Goal: Transaction & Acquisition: Purchase product/service

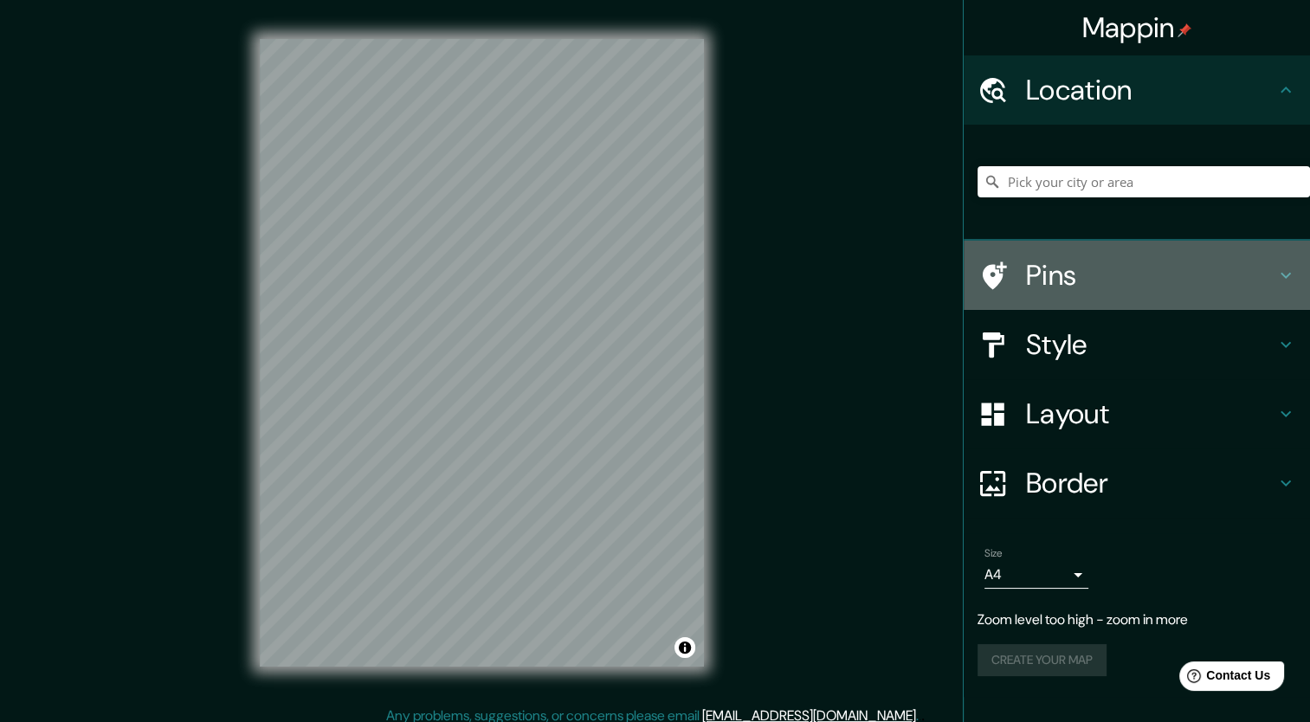
click at [1047, 287] on h4 "Pins" at bounding box center [1150, 275] width 249 height 35
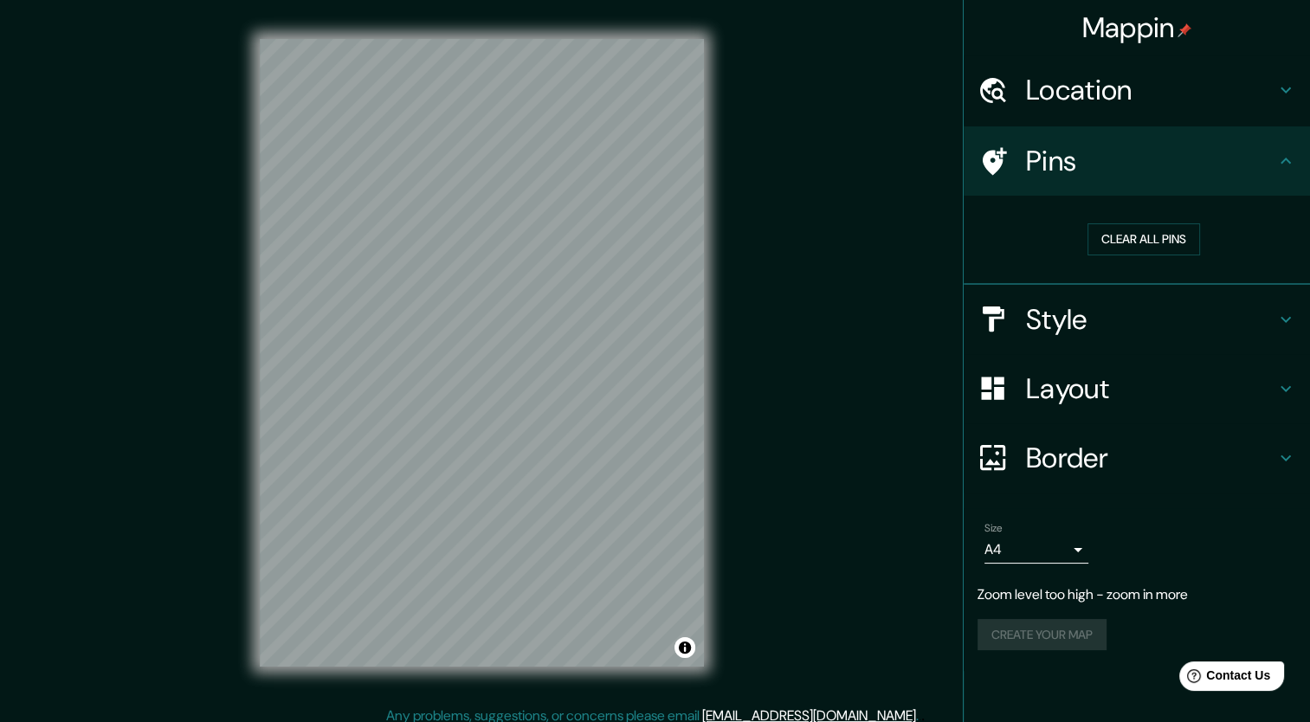
click at [1156, 99] on h4 "Location" at bounding box center [1150, 90] width 249 height 35
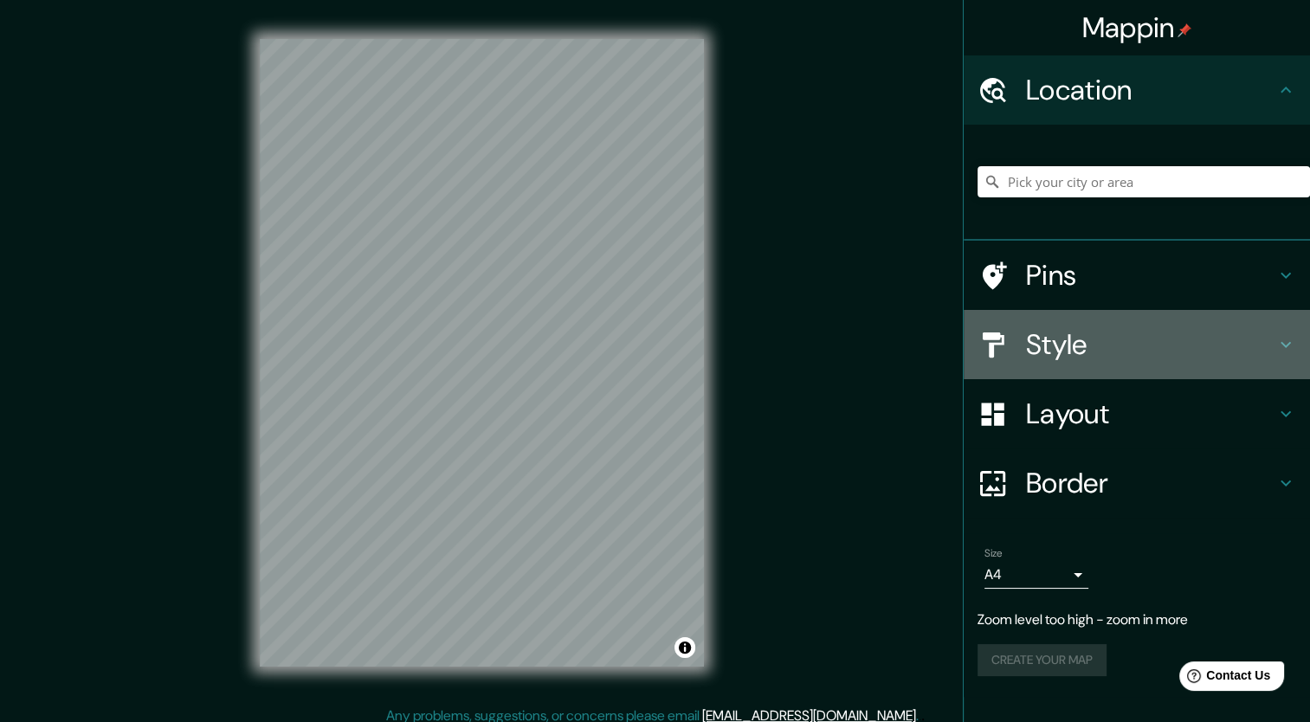
click at [1131, 340] on h4 "Style" at bounding box center [1150, 344] width 249 height 35
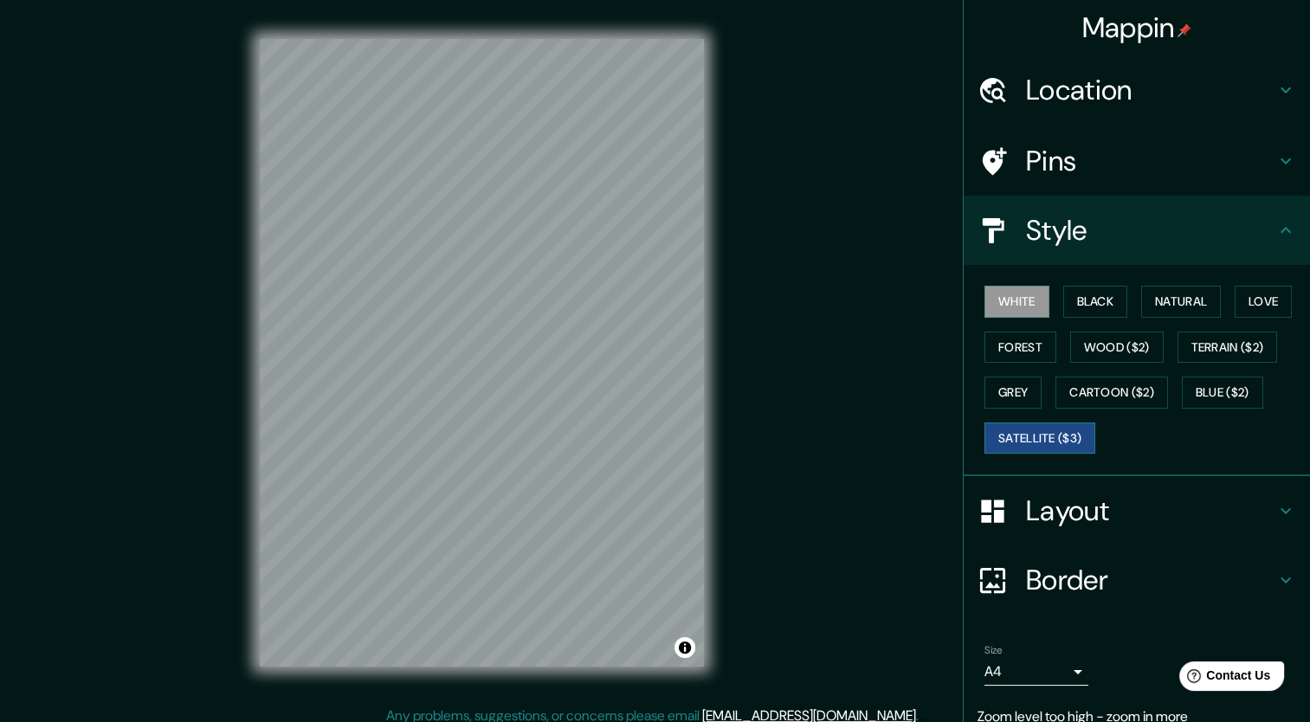
click at [1035, 429] on button "Satellite ($3)" at bounding box center [1039, 438] width 111 height 32
click at [740, 0] on html "Mappin Location Pins Style White Black Natural Love Forest Wood ($2) Terrain ($…" at bounding box center [655, 361] width 1310 height 722
click at [769, 82] on div "Mappin Location Pins Style White Black Natural Love Forest Wood ($2) Terrain ($…" at bounding box center [655, 366] width 1310 height 733
click at [571, 237] on div at bounding box center [568, 238] width 14 height 14
click at [1195, 378] on button "Blue ($2)" at bounding box center [1221, 393] width 81 height 32
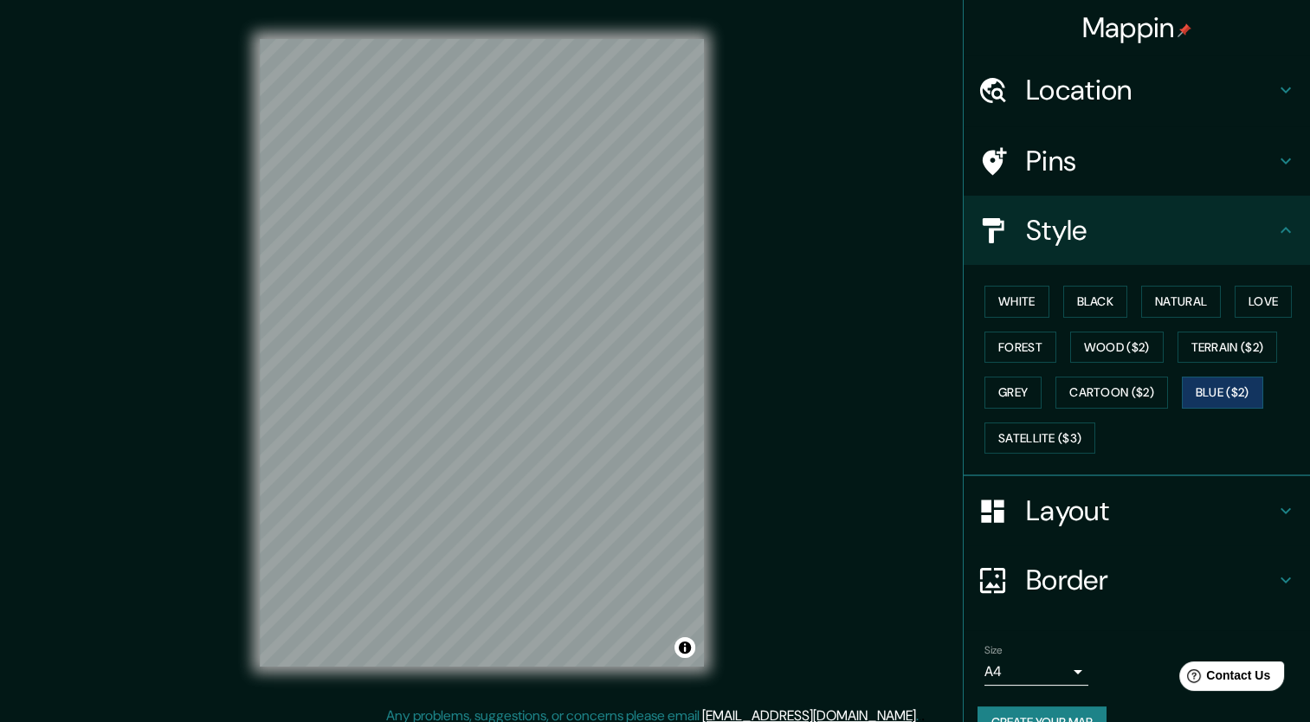
click at [755, 151] on div "Mappin Location Pins Style White Black Natural Love Forest Wood ($2) Terrain ($…" at bounding box center [655, 366] width 1310 height 733
click at [1031, 437] on button "Satellite ($3)" at bounding box center [1039, 438] width 111 height 32
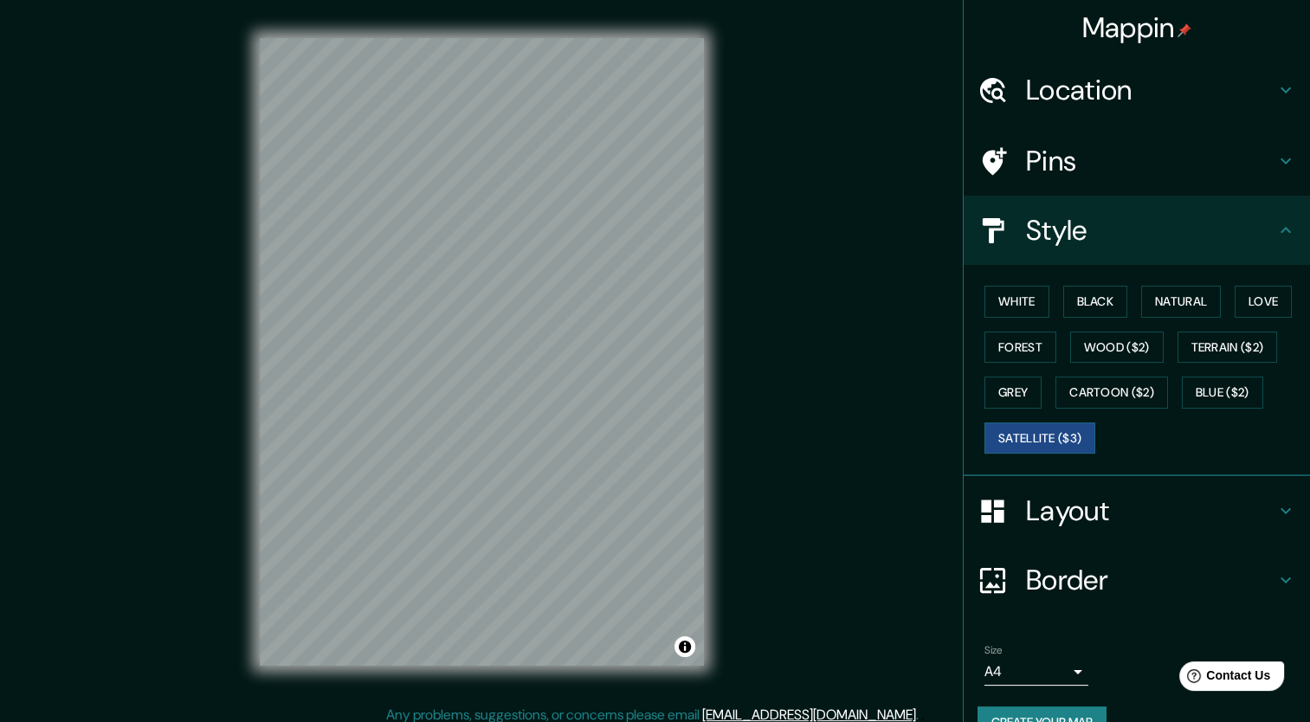
scroll to position [10, 0]
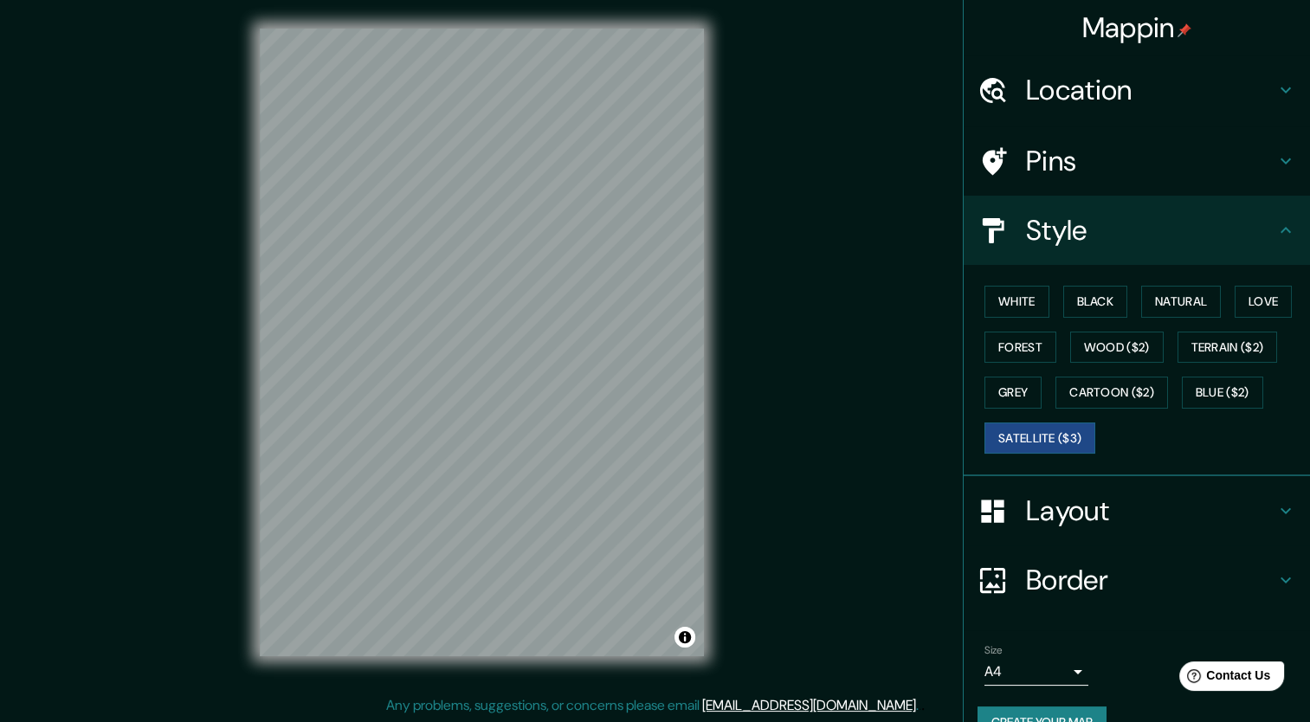
click at [780, 203] on div "Mappin Location Pins Style White Black Natural Love Forest Wood ($2) Terrain ($…" at bounding box center [655, 356] width 1310 height 733
click at [1189, 383] on button "Blue ($2)" at bounding box center [1221, 393] width 81 height 32
click at [1038, 434] on button "Satellite ($3)" at bounding box center [1039, 438] width 111 height 32
